Goal: Check status: Check status

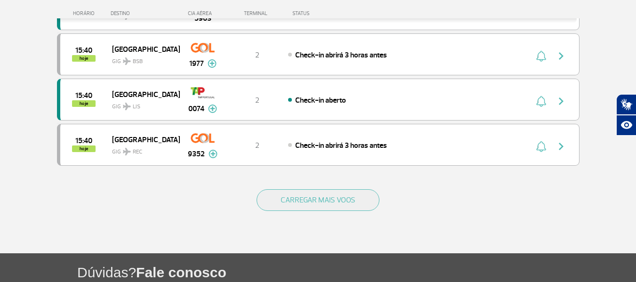
scroll to position [921, 0]
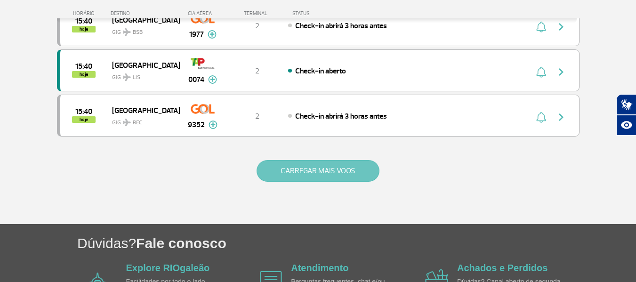
click at [283, 172] on button "CARREGAR MAIS VOOS" at bounding box center [318, 171] width 123 height 22
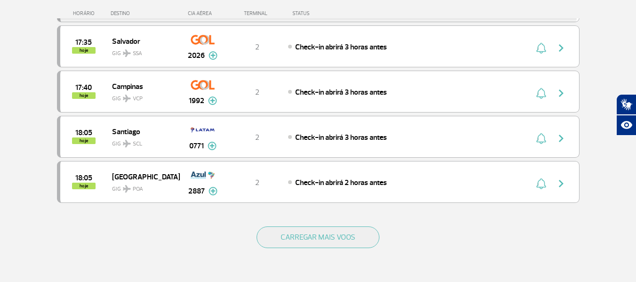
scroll to position [1789, 0]
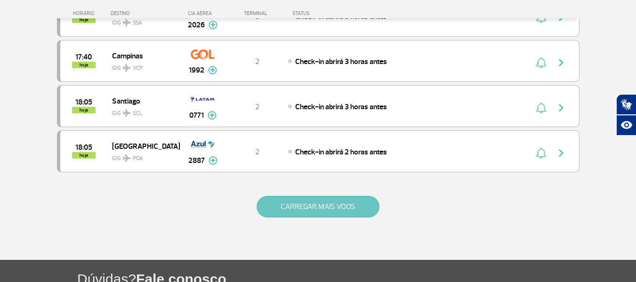
click at [317, 210] on button "CARREGAR MAIS VOOS" at bounding box center [318, 207] width 123 height 22
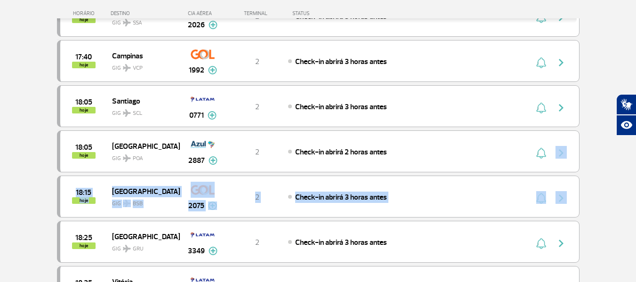
drag, startPoint x: 635, startPoint y: 169, endPoint x: 638, endPoint y: 179, distance: 9.7
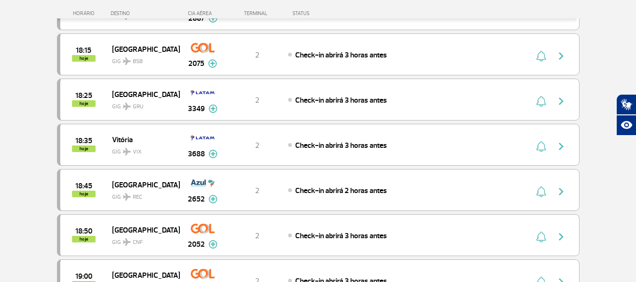
scroll to position [1937, 0]
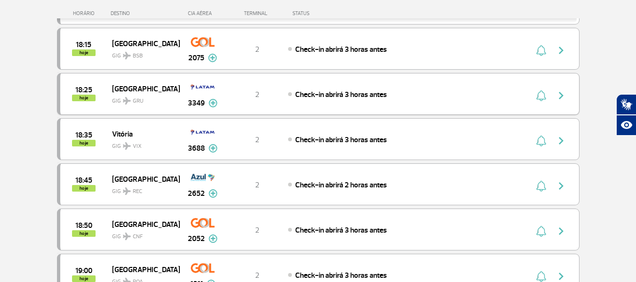
click at [553, 91] on button "button" at bounding box center [564, 94] width 22 height 15
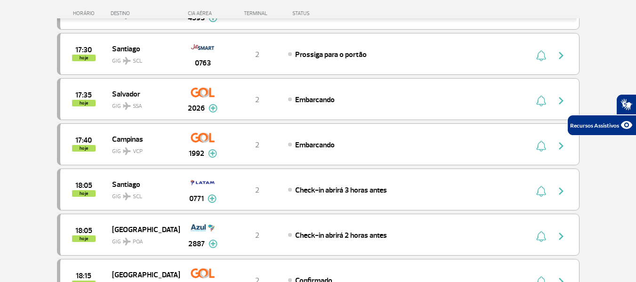
scroll to position [518, 0]
